Goal: Check status: Check status

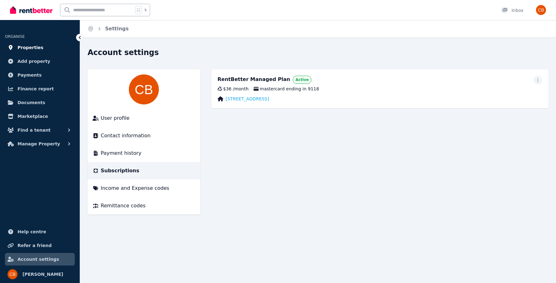
click at [34, 47] on span "Properties" at bounding box center [31, 48] width 26 height 8
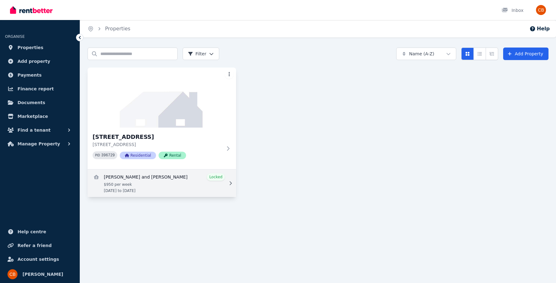
click at [215, 183] on link "View details for Lesley-Jean and Jay Cavanagh" at bounding box center [162, 183] width 148 height 28
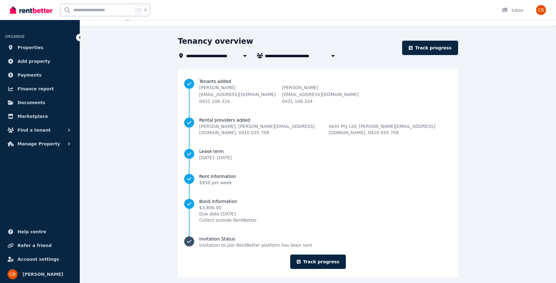
scroll to position [11, 0]
click at [316, 257] on link "Track progress" at bounding box center [318, 262] width 56 height 14
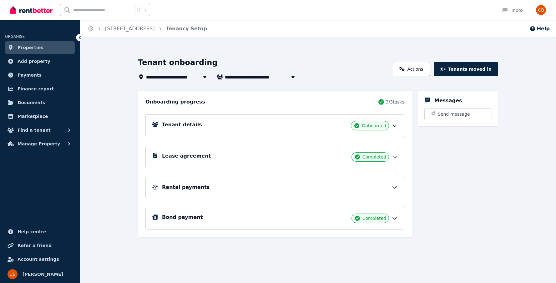
click at [358, 183] on div "Rental payments" at bounding box center [274, 187] width 259 height 21
click at [367, 187] on div "Rental payments" at bounding box center [280, 187] width 236 height 8
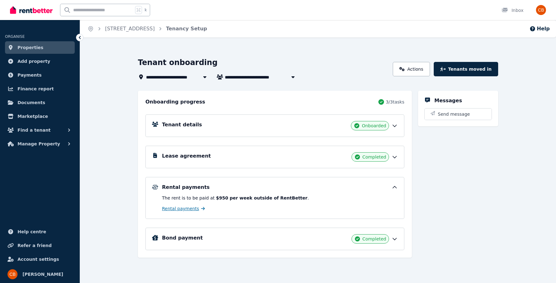
click at [178, 210] on span "Rental payments" at bounding box center [180, 208] width 37 height 6
